Goal: Information Seeking & Learning: Find specific fact

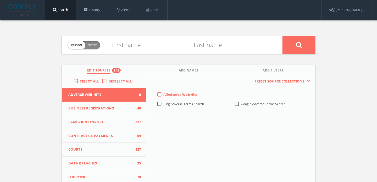
click at [90, 50] on div "Person Entity person" at bounding box center [84, 45] width 33 height 18
click at [95, 47] on span "Person Entity" at bounding box center [84, 45] width 32 height 8
checkbox input "true"
click at [94, 82] on span "Select All" at bounding box center [89, 81] width 19 height 5
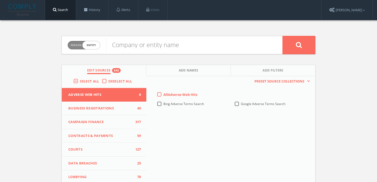
click at [0, 0] on input "Select All" at bounding box center [0, 0] width 0 height 0
click at [94, 82] on span "Select All" at bounding box center [89, 81] width 19 height 5
click at [0, 0] on input "Select All" at bounding box center [0, 0] width 0 height 0
click at [149, 49] on input "text" at bounding box center [194, 45] width 177 height 14
type input "SAFE FOUNDATION"
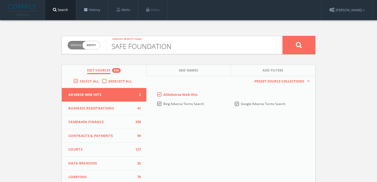
click at [283, 36] on button at bounding box center [299, 45] width 33 height 18
